Goal: Task Accomplishment & Management: Complete application form

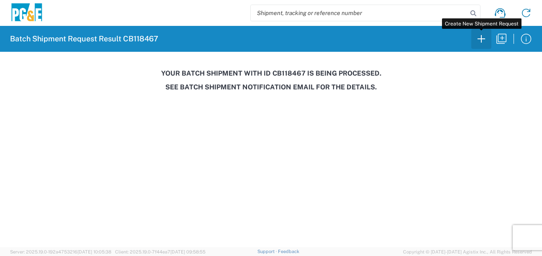
click at [485, 38] on icon "button" at bounding box center [480, 38] width 13 height 13
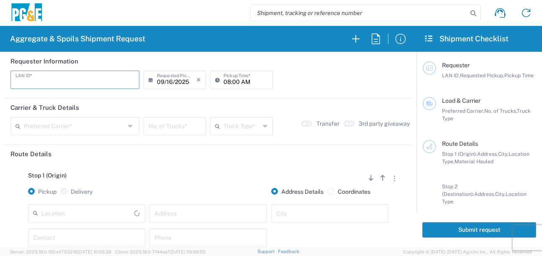
click at [42, 76] on input "text" at bounding box center [74, 79] width 119 height 15
type input "TAAA"
click at [223, 82] on input "08:00 AM" at bounding box center [245, 79] width 44 height 15
click at [234, 81] on input "06:00 AM" at bounding box center [245, 79] width 44 height 15
type input "06:30 AM"
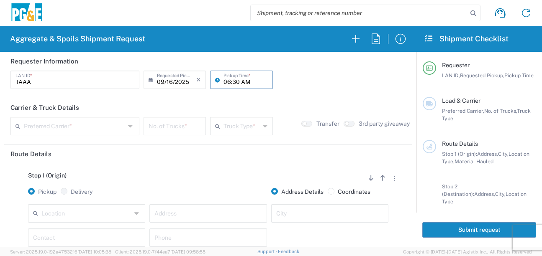
click at [89, 126] on input "text" at bounding box center [74, 125] width 101 height 15
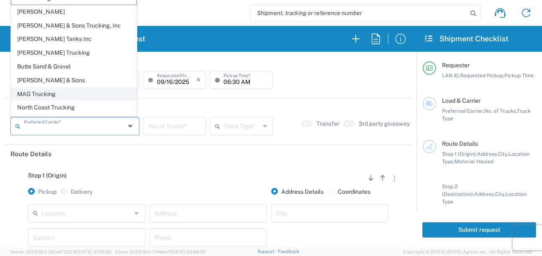
click at [38, 94] on span "MAG Trucking" at bounding box center [73, 94] width 125 height 13
type input "MAG Trucking"
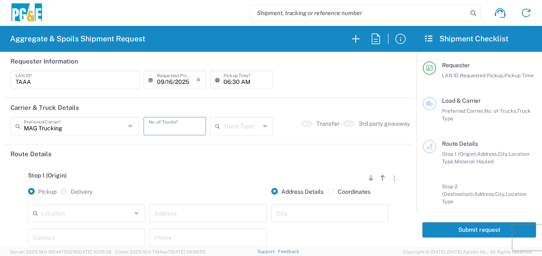
click at [167, 128] on input "number" at bounding box center [175, 125] width 52 height 15
type input "5"
click at [223, 127] on input "text" at bounding box center [241, 125] width 36 height 15
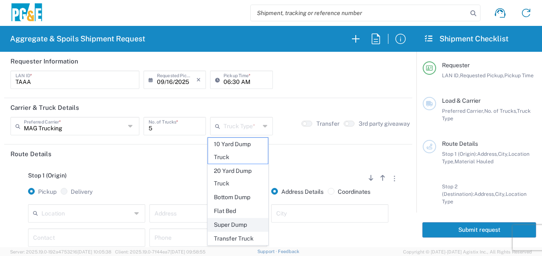
click at [229, 225] on span "Super Dump" at bounding box center [238, 225] width 60 height 13
type input "Super Dump"
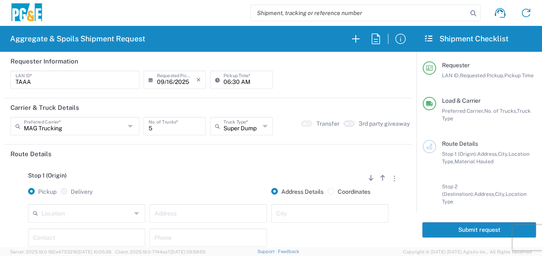
click at [348, 123] on button "button" at bounding box center [349, 124] width 11 height 6
click at [271, 151] on header "Route Details" at bounding box center [208, 154] width 408 height 19
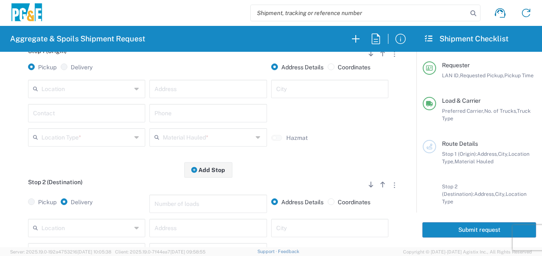
scroll to position [126, 0]
click at [91, 87] on input "text" at bounding box center [86, 87] width 90 height 15
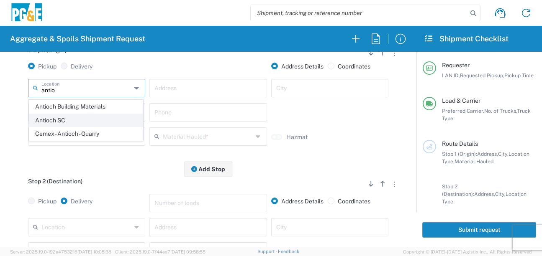
click at [61, 116] on span "Antioch SC" at bounding box center [85, 120] width 113 height 13
type input "Antioch SC"
type input "[STREET_ADDRESS]"
type input "Antioch"
type input "Business No Loading Dock"
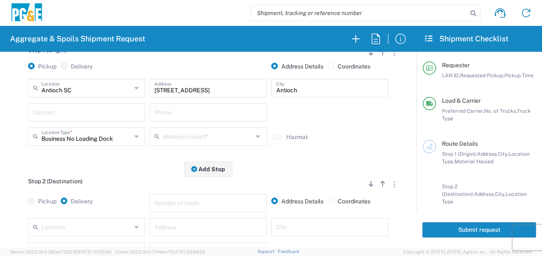
click at [62, 114] on input "text" at bounding box center [86, 112] width 107 height 15
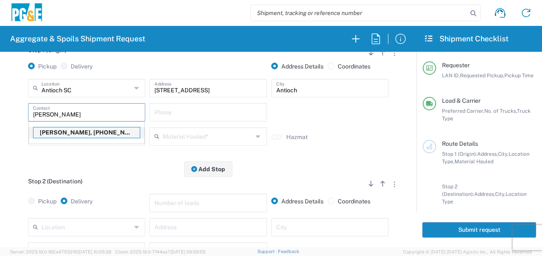
click at [65, 133] on p "[PERSON_NAME], [PHONE_NUMBER]" at bounding box center [86, 133] width 106 height 10
type input "[PERSON_NAME]"
type input "[PHONE_NUMBER]"
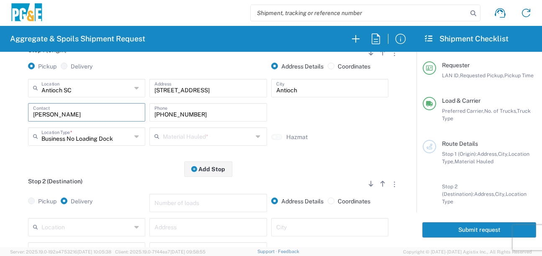
click at [160, 127] on div "[PHONE_NUMBER] Phone" at bounding box center [207, 115] width 121 height 24
click at [165, 133] on input "text" at bounding box center [208, 136] width 90 height 15
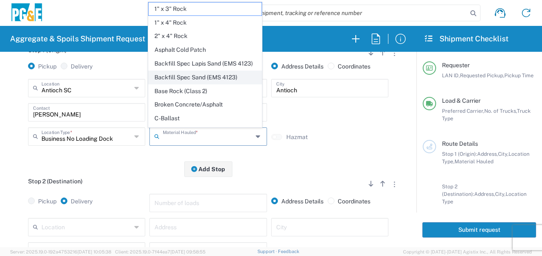
scroll to position [84, 0]
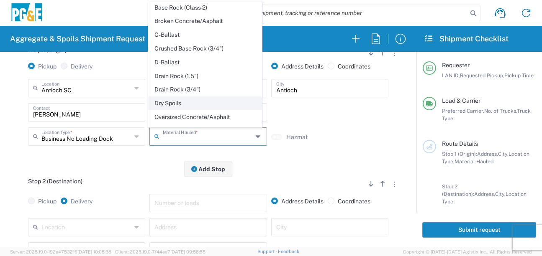
click at [174, 110] on span "Dry Spoils" at bounding box center [205, 103] width 113 height 13
type input "Dry Spoils"
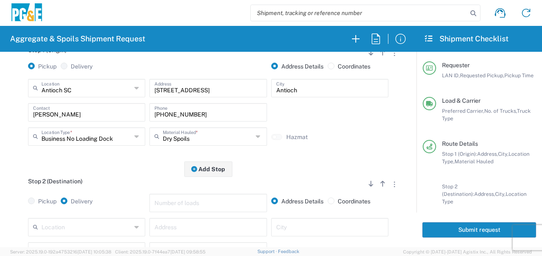
click at [137, 181] on div "Stop 2 (Destination) Add Stop Above Add Stop Below Remove Stop" at bounding box center [207, 186] width 395 height 16
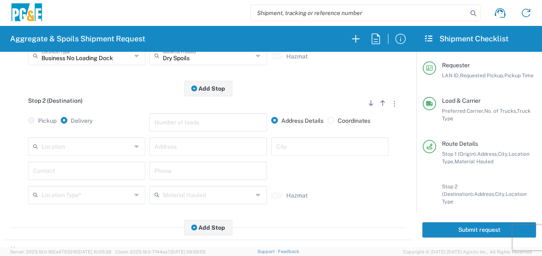
scroll to position [209, 0]
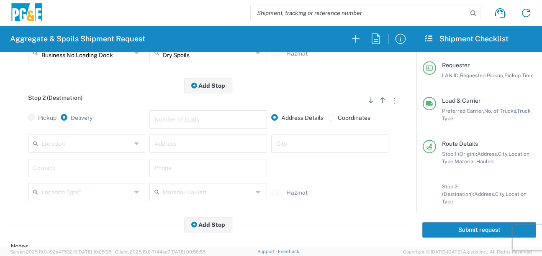
click at [173, 149] on input "text" at bounding box center [207, 143] width 107 height 15
type input "[STREET_ADDRESS]"
click at [322, 149] on input "text" at bounding box center [329, 143] width 107 height 15
type input "Brentwood"
click at [92, 169] on input "text" at bounding box center [86, 167] width 107 height 15
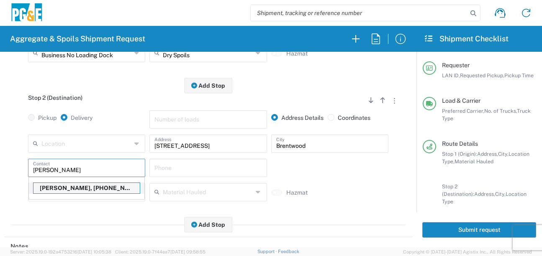
click at [90, 189] on p "[PERSON_NAME], [PHONE_NUMBER]" at bounding box center [86, 188] width 106 height 10
type input "[PERSON_NAME]"
type input "[PHONE_NUMBER]"
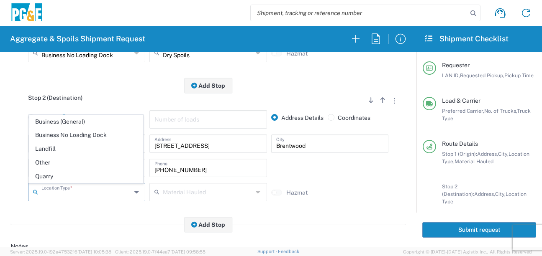
click at [87, 193] on input "text" at bounding box center [86, 192] width 90 height 15
click at [56, 166] on span "Other" at bounding box center [85, 162] width 113 height 13
type input "Other"
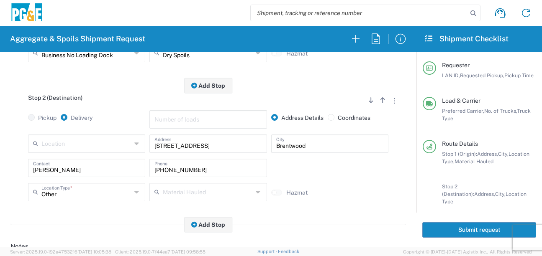
click at [103, 215] on div "Stop 2 (Destination) Add Stop Above Add Stop Below Remove Stop Pickup Delivery …" at bounding box center [207, 156] width 395 height 140
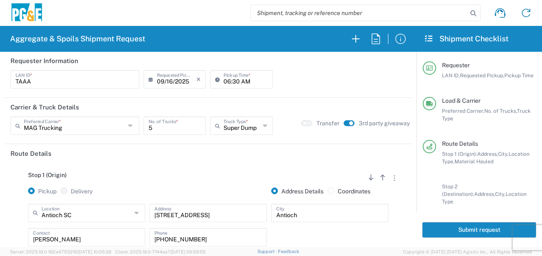
scroll to position [0, 0]
click at [465, 232] on button "Submit request" at bounding box center [479, 230] width 114 height 15
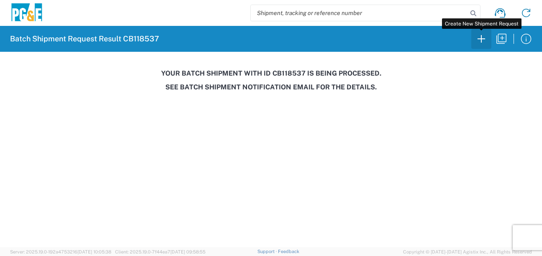
click at [479, 41] on icon "button" at bounding box center [480, 38] width 13 height 13
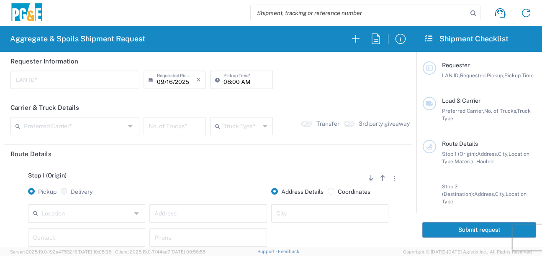
click at [62, 218] on input "text" at bounding box center [86, 213] width 90 height 15
click at [65, 202] on span "Hayward SC" at bounding box center [85, 197] width 113 height 13
type input "Hayward SC"
type input "24300 Clawiter Rd"
type input "Hayward"
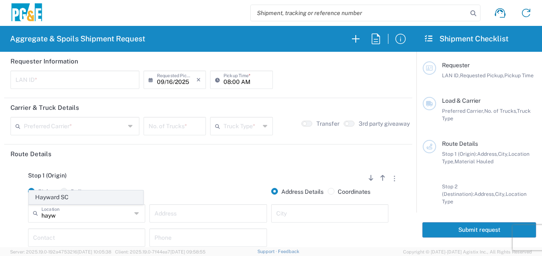
type input "Business No Loading Dock"
